Goal: Transaction & Acquisition: Purchase product/service

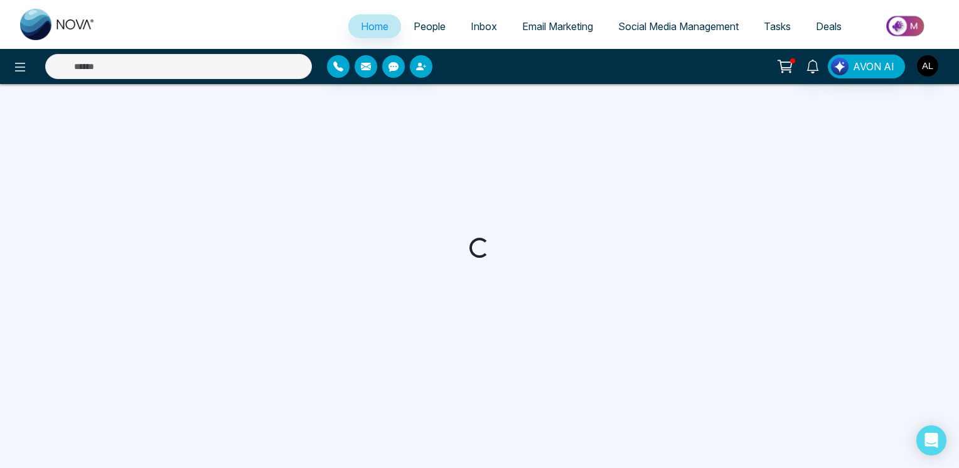
select select "*"
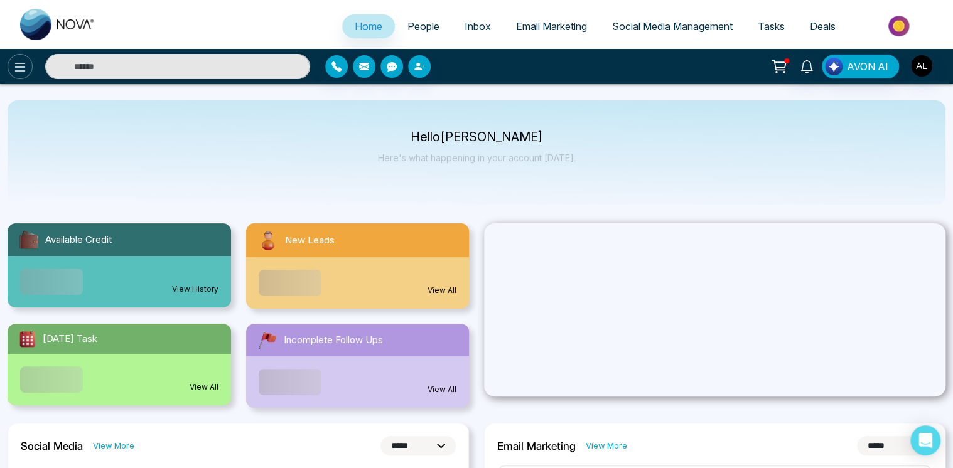
click at [21, 64] on icon at bounding box center [20, 67] width 15 height 15
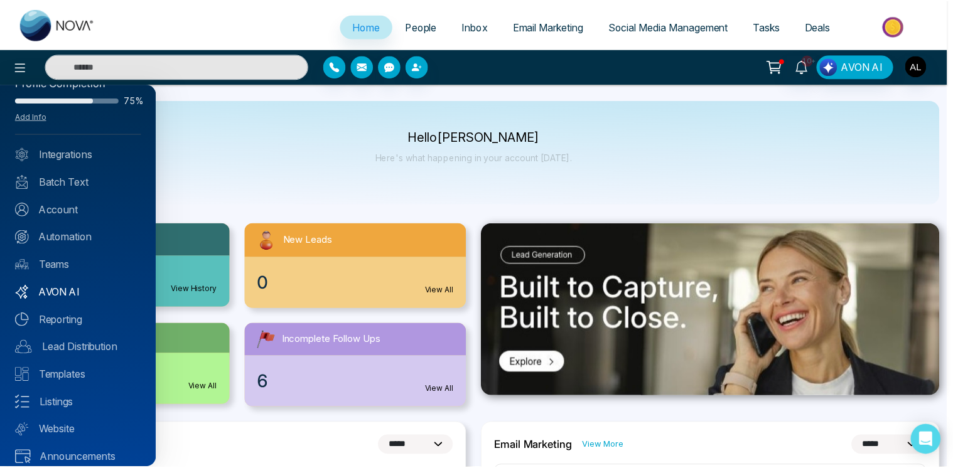
scroll to position [39, 0]
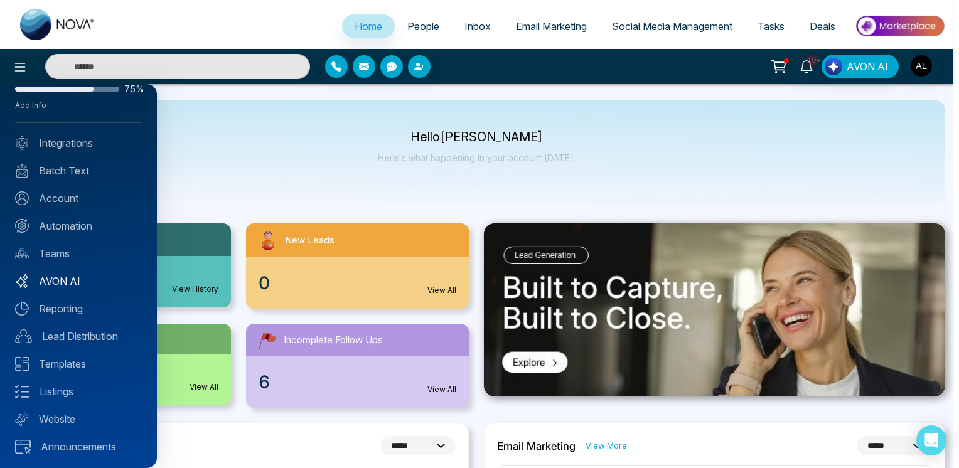
click at [55, 280] on link "AVON AI" at bounding box center [78, 281] width 127 height 15
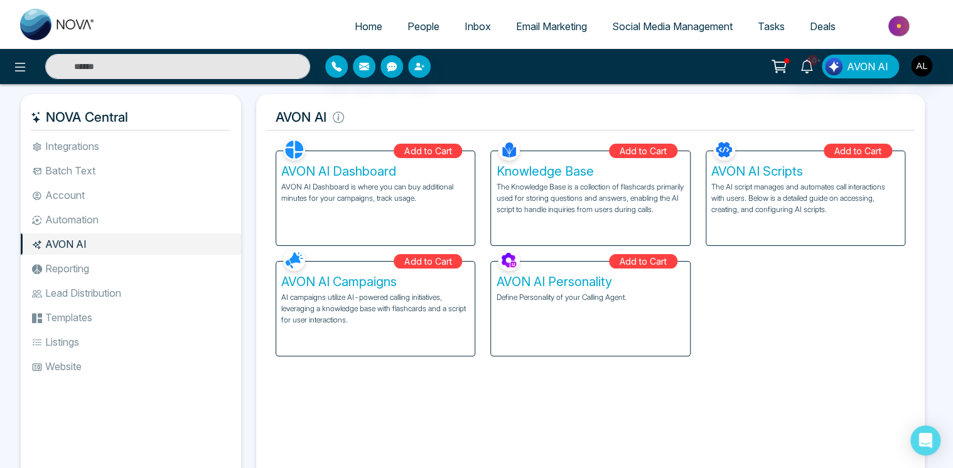
scroll to position [49, 0]
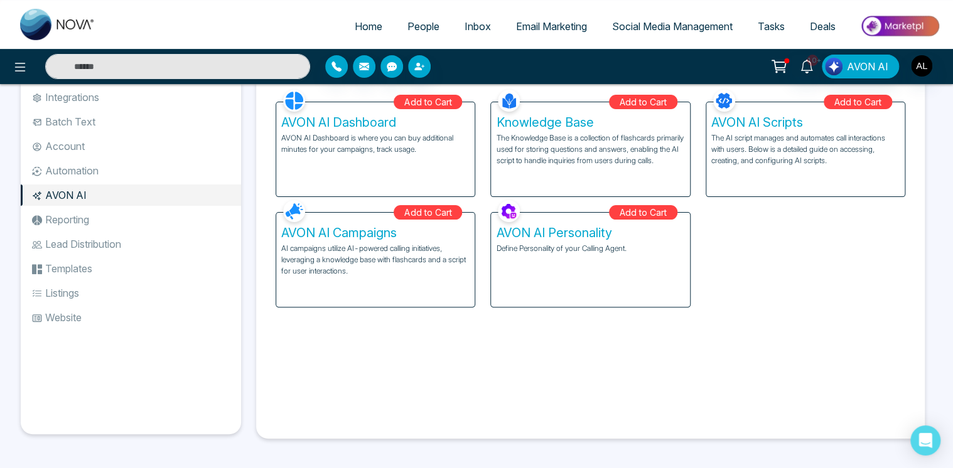
click at [779, 72] on icon at bounding box center [779, 67] width 18 height 18
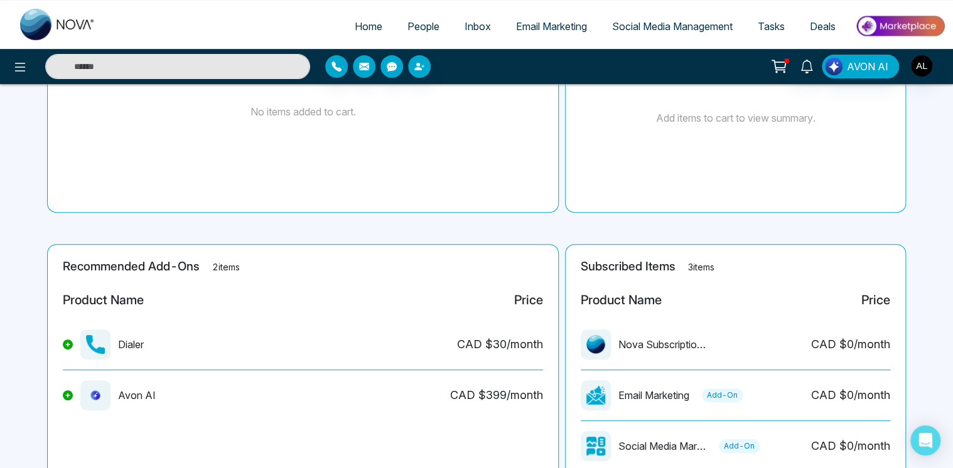
scroll to position [229, 0]
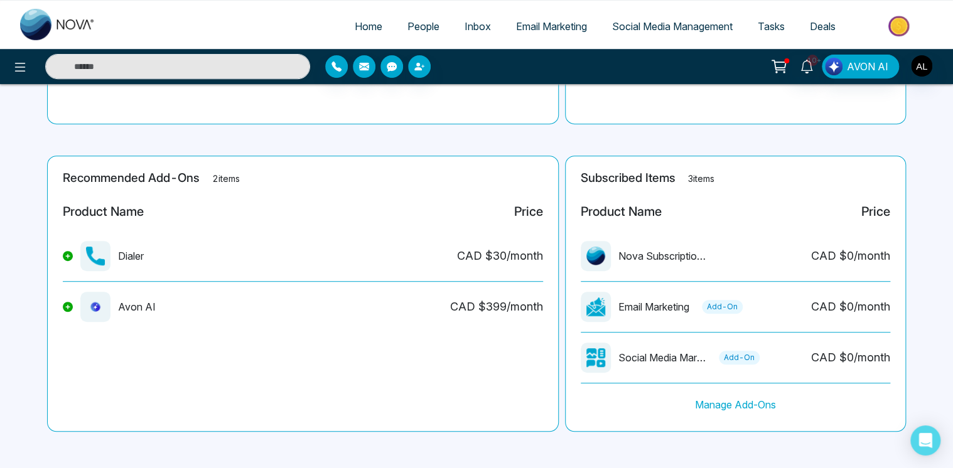
click at [69, 309] on button at bounding box center [68, 307] width 10 height 10
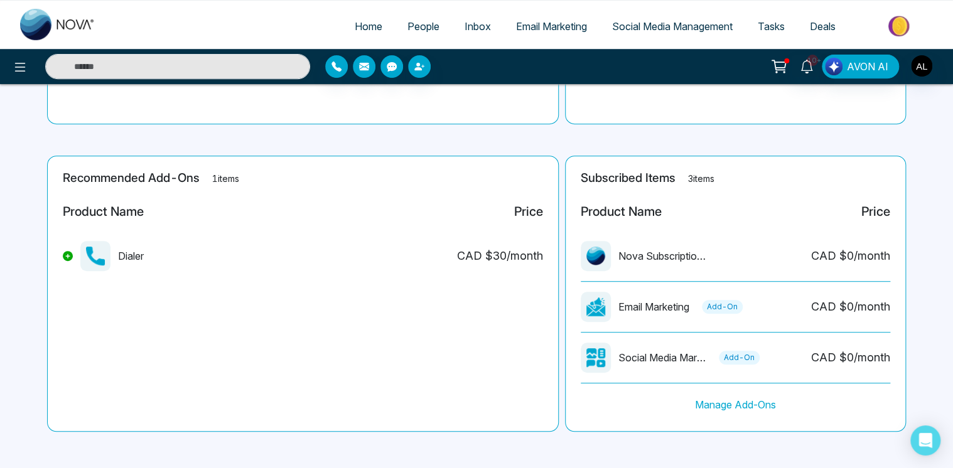
click at [70, 259] on button at bounding box center [68, 256] width 10 height 10
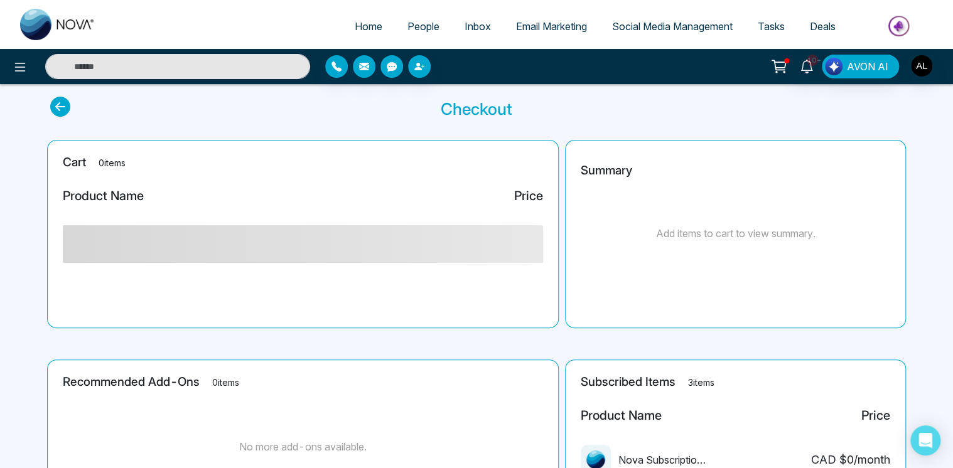
scroll to position [0, 0]
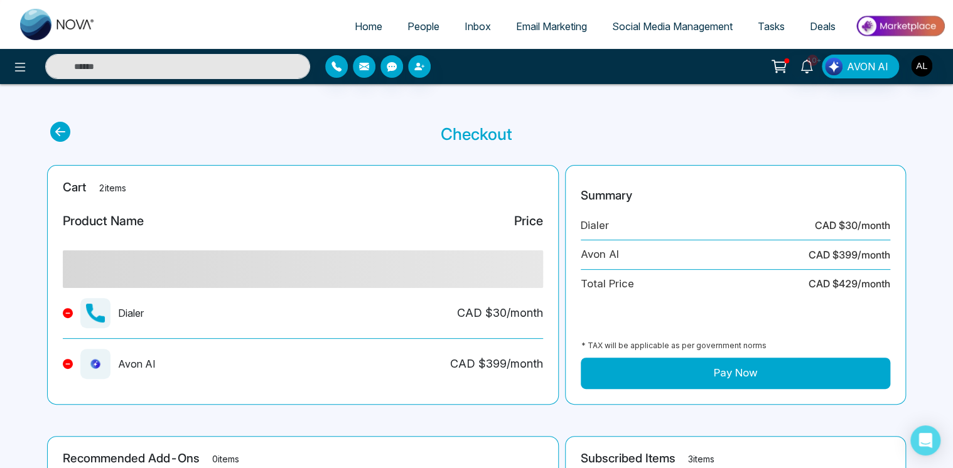
click at [748, 375] on button "Pay Now" at bounding box center [735, 373] width 309 height 31
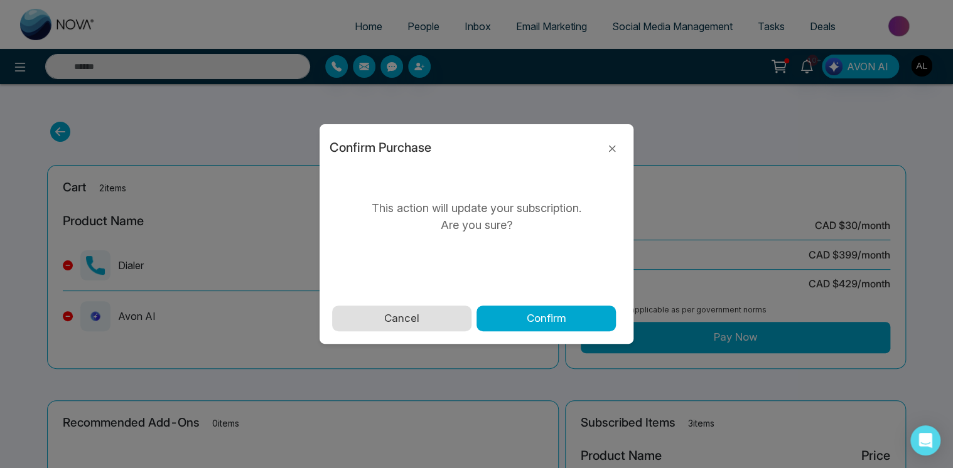
click at [407, 327] on button "Cancel" at bounding box center [401, 319] width 139 height 26
